Goal: Navigation & Orientation: Find specific page/section

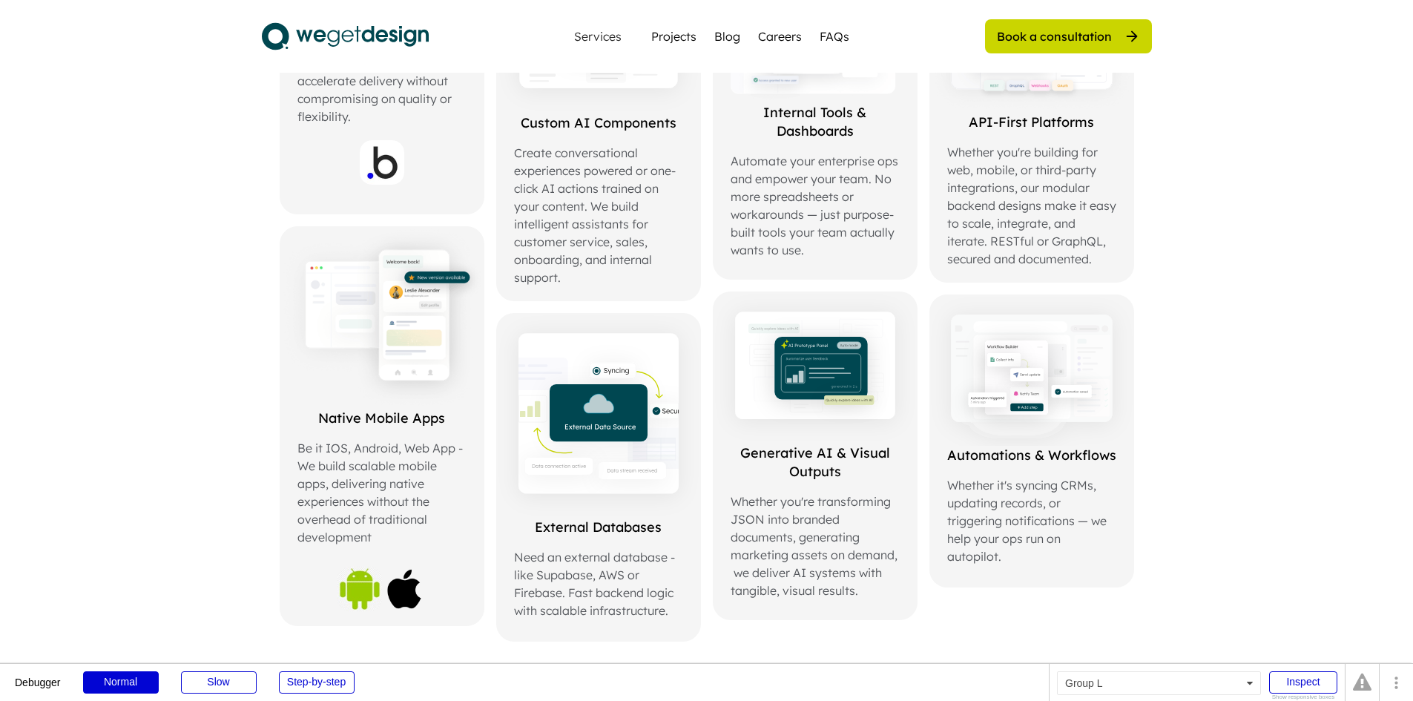
scroll to position [519, 0]
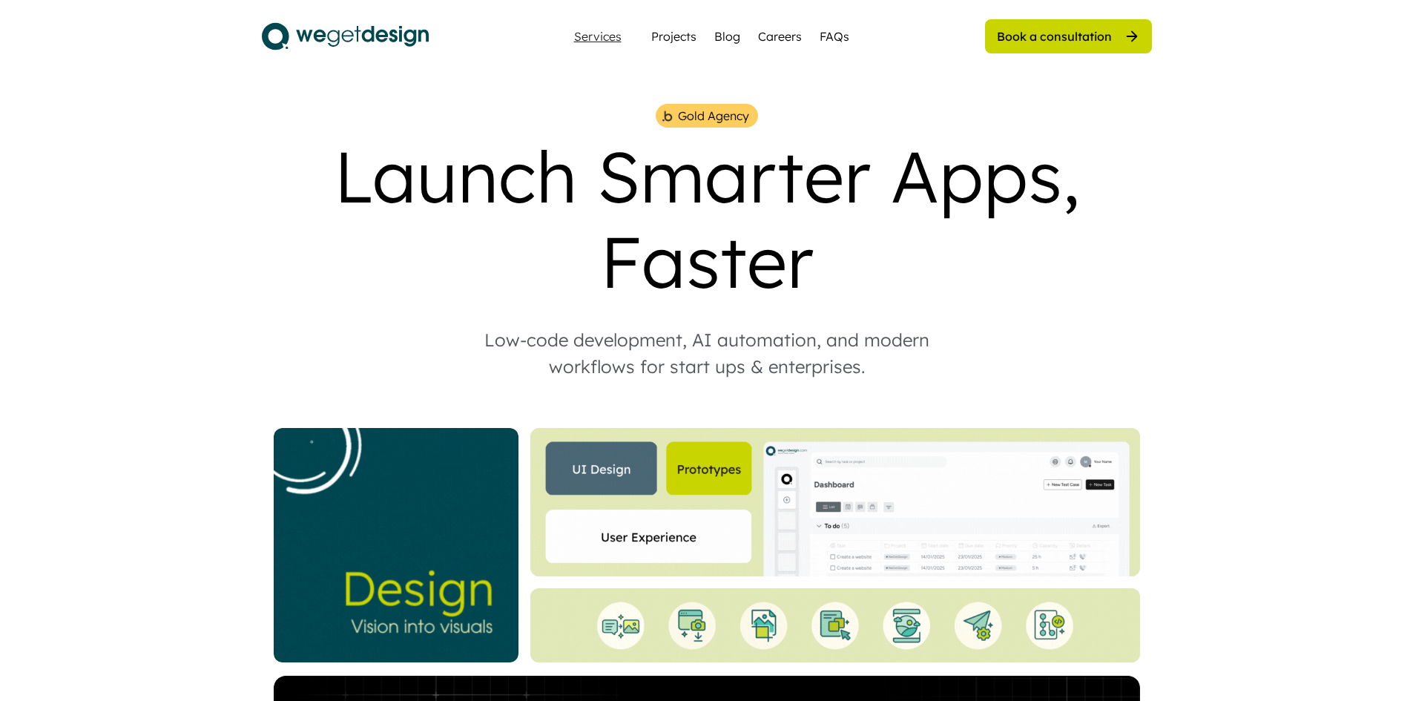
click at [612, 42] on div "Services" at bounding box center [597, 36] width 59 height 12
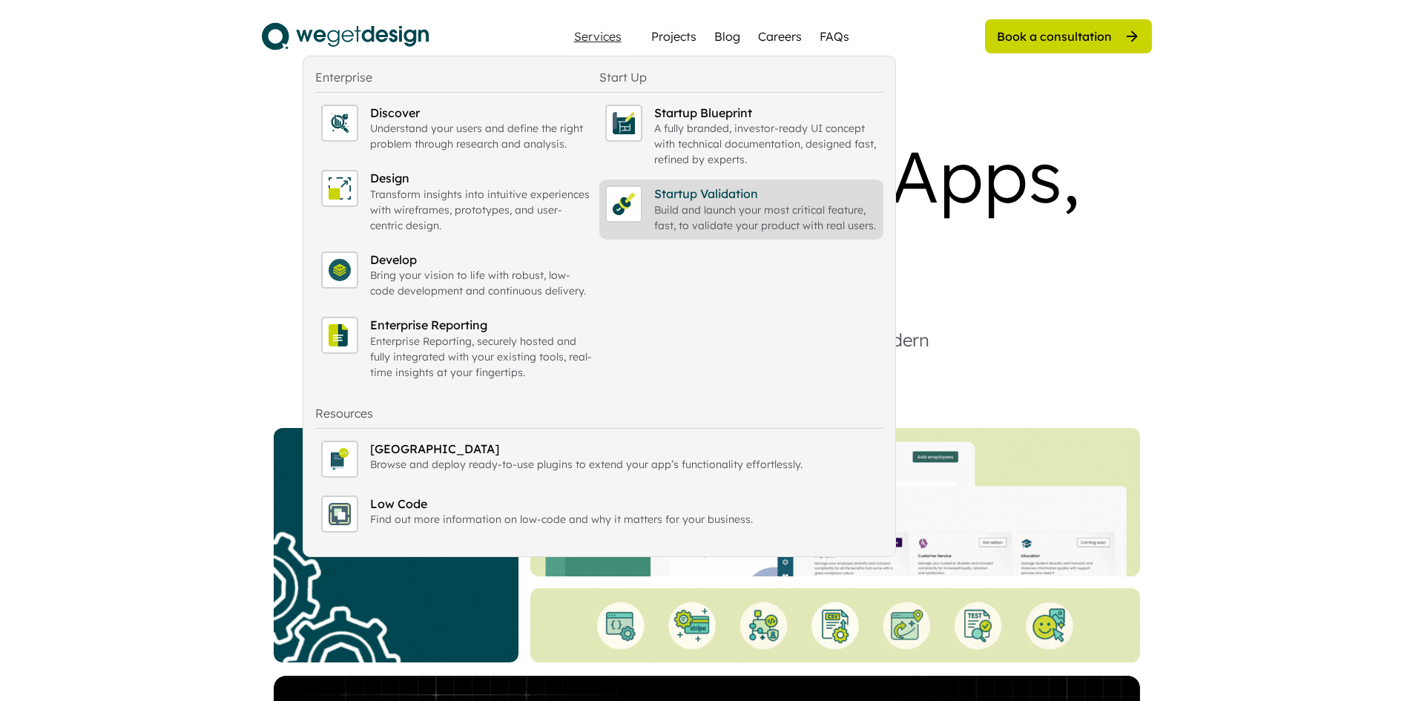
click at [675, 188] on div "Startup Validation" at bounding box center [765, 193] width 223 height 16
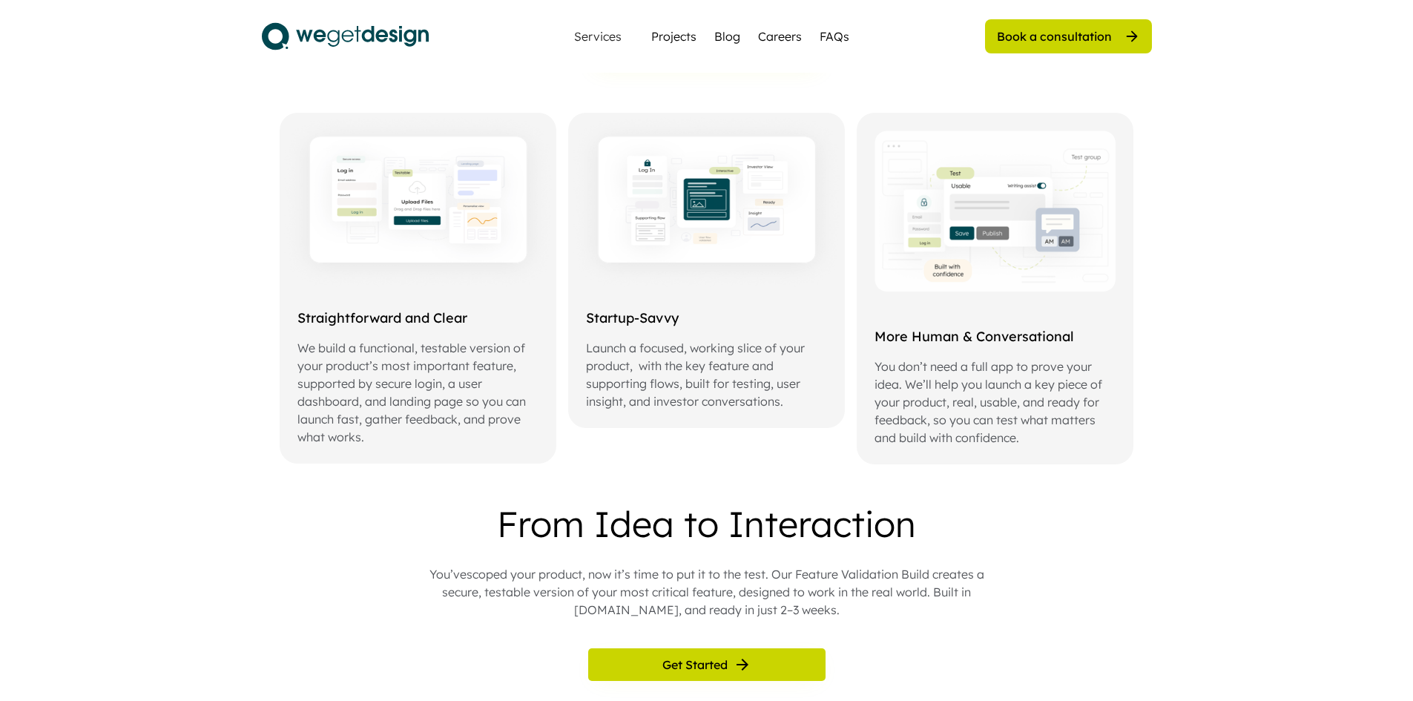
scroll to position [667, 0]
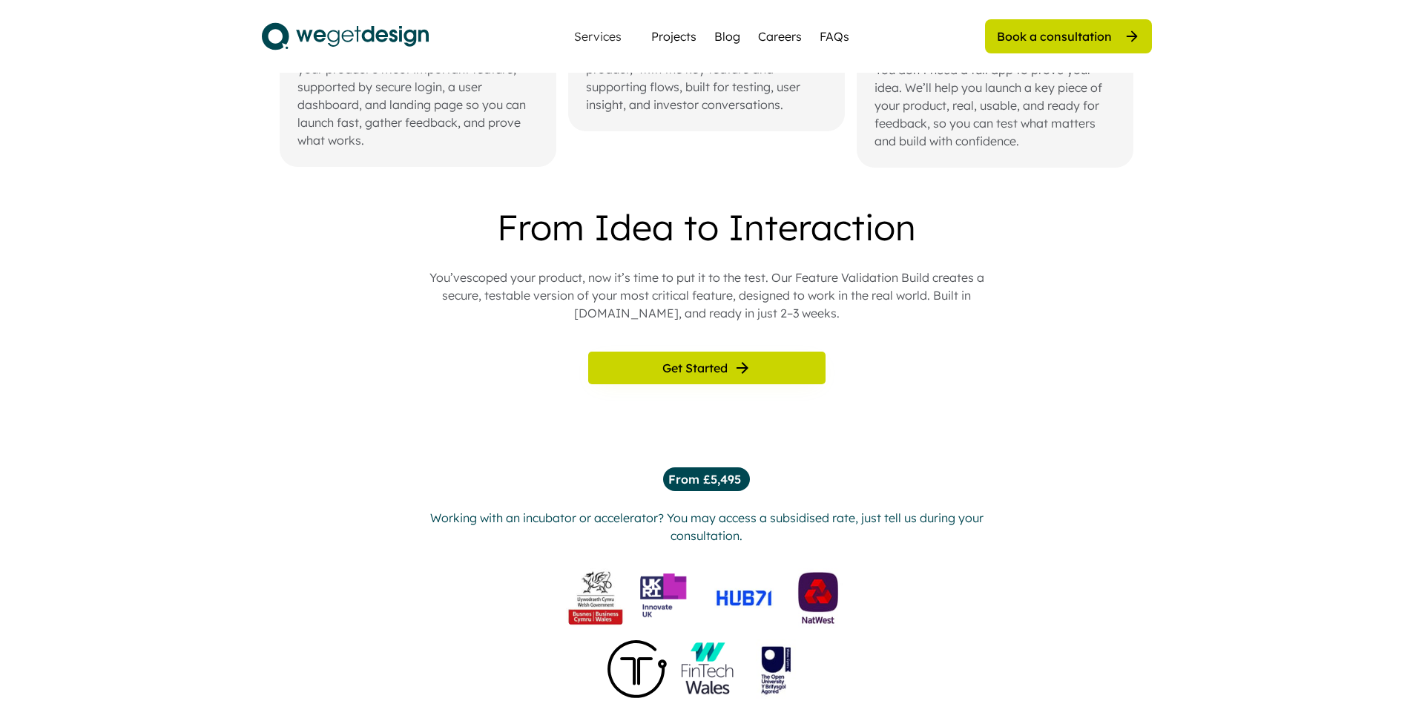
click at [609, 44] on div "Services" at bounding box center [597, 37] width 73 height 30
click at [612, 42] on div "Services" at bounding box center [597, 36] width 59 height 12
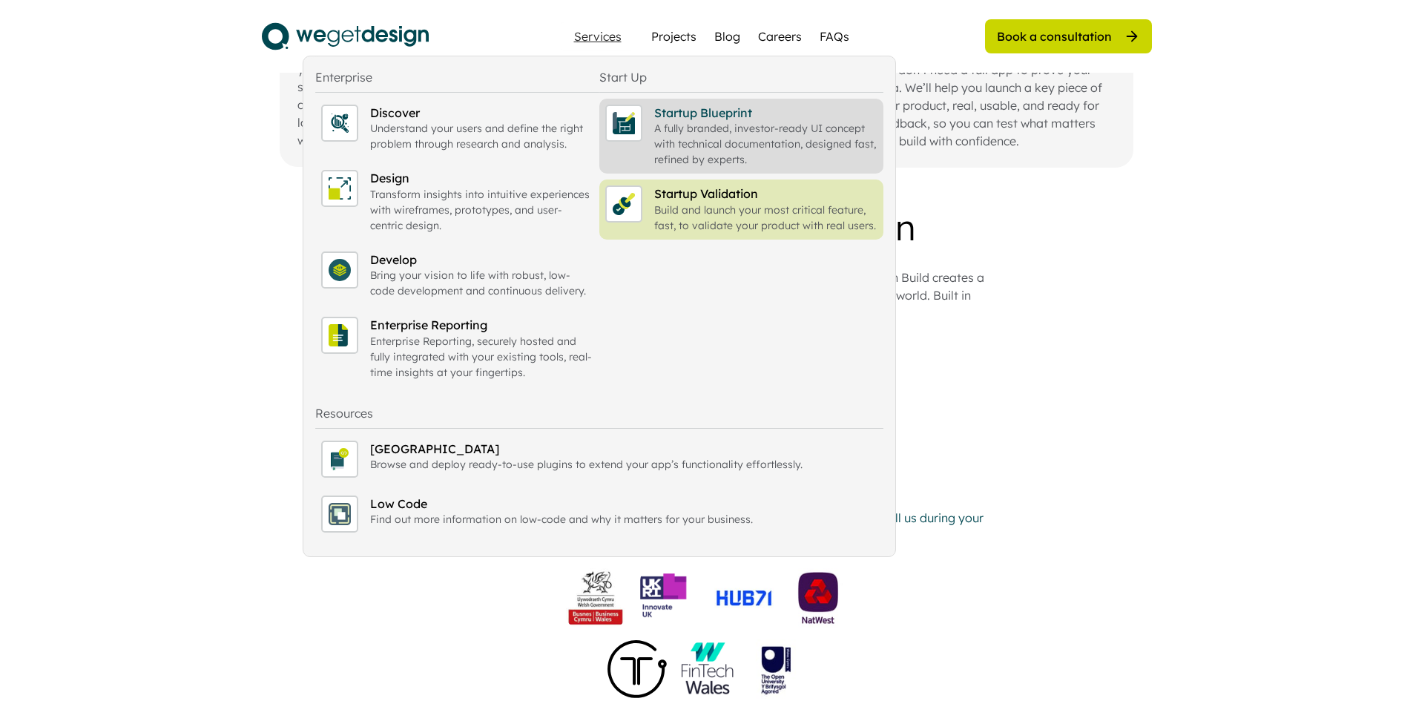
click at [658, 114] on div "Startup Blueprint" at bounding box center [765, 113] width 223 height 16
